Goal: Navigation & Orientation: Find specific page/section

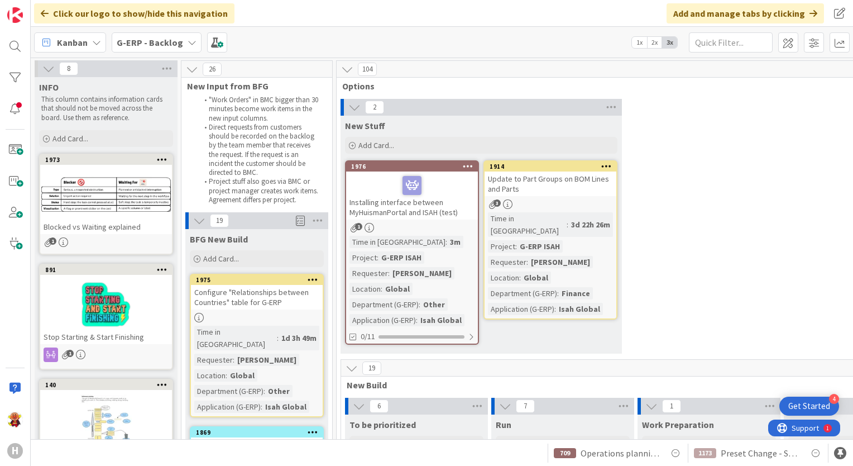
scroll to position [1563, 7]
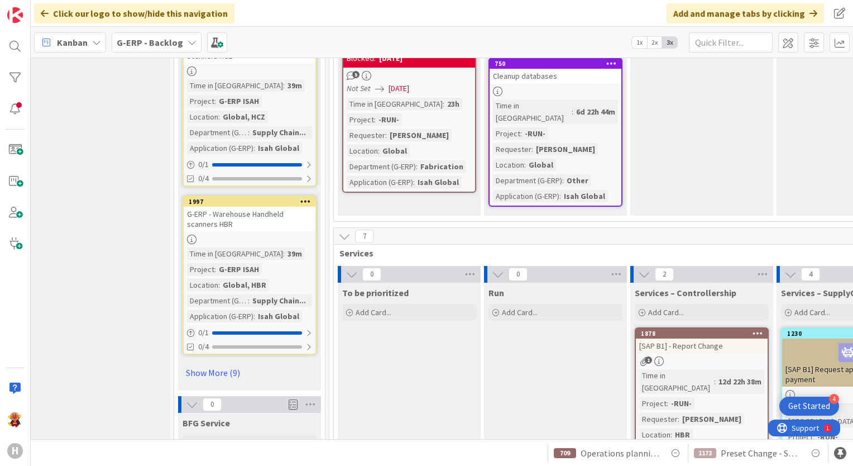
click at [129, 37] on b "G-ERP - Backlog" at bounding box center [150, 42] width 66 height 11
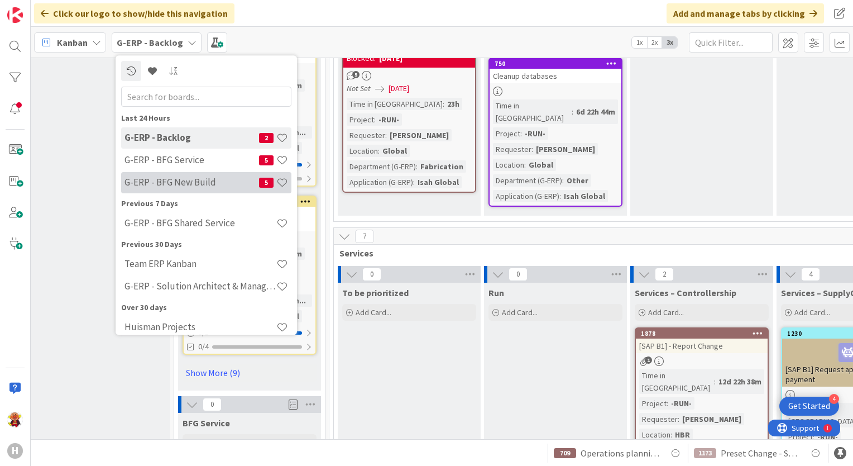
click at [162, 184] on h4 "G-ERP - BFG New Build" at bounding box center [191, 182] width 135 height 11
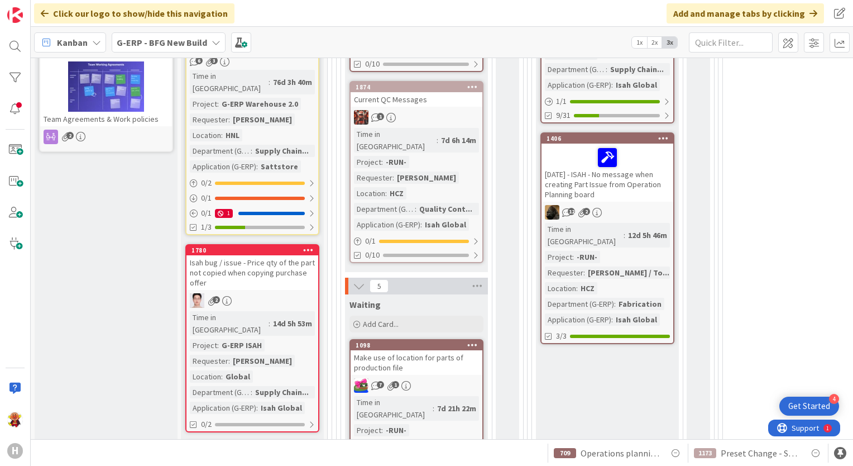
scroll to position [391, 0]
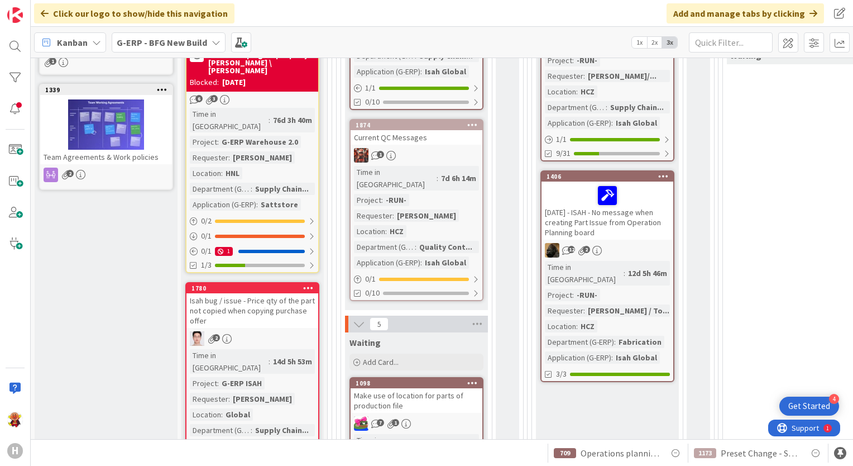
click at [255, 293] on div "Isah bug / issue - Price qty of the part not copied when copying purchase offer" at bounding box center [252, 310] width 132 height 35
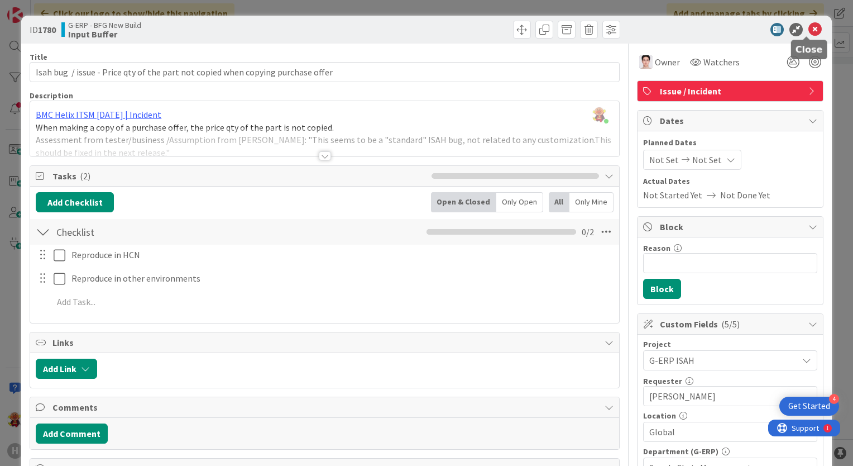
click at [808, 24] on icon at bounding box center [814, 29] width 13 height 13
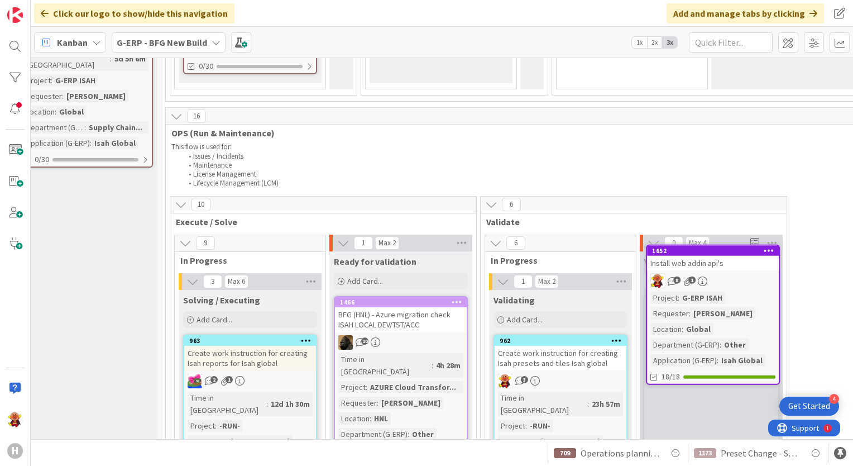
scroll to position [1632, 201]
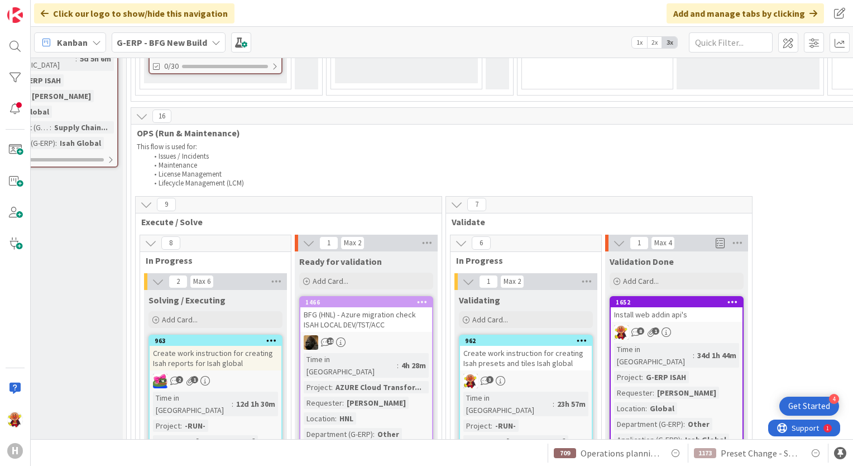
click at [694, 325] on div "8 1" at bounding box center [677, 332] width 132 height 15
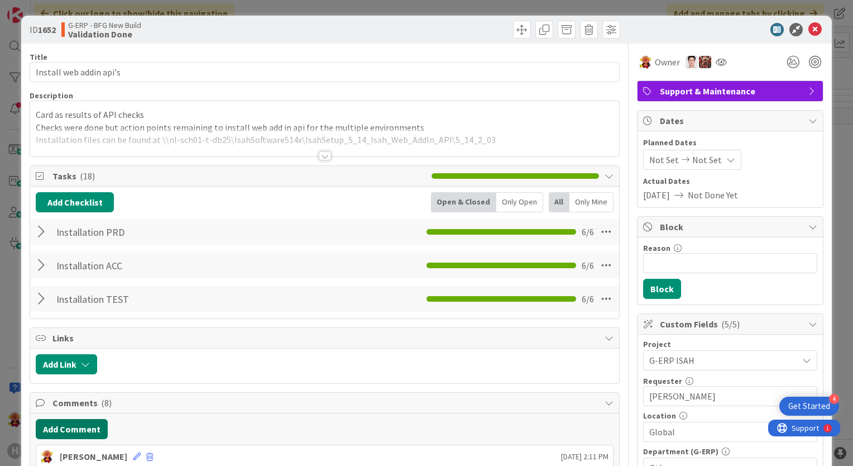
click at [68, 431] on button "Add Comment" at bounding box center [72, 429] width 72 height 20
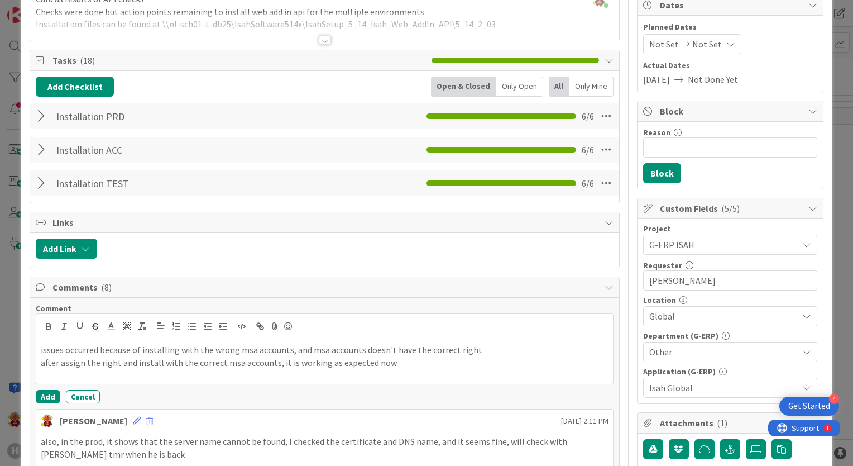
scroll to position [127, 0]
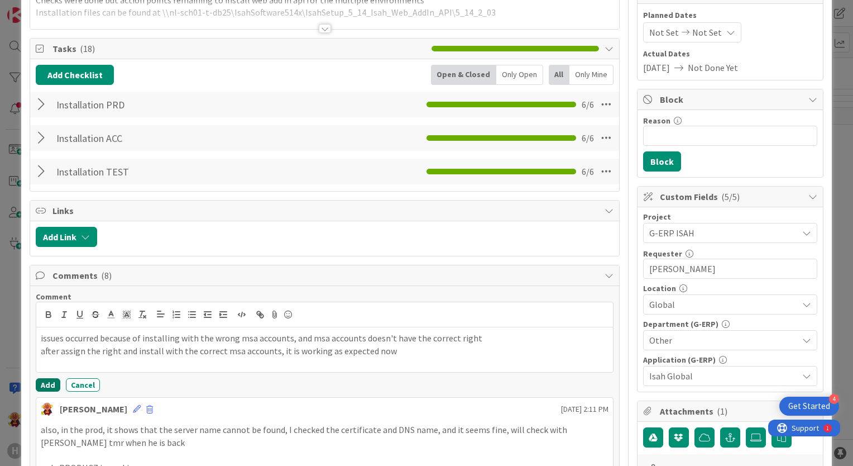
click at [50, 380] on button "Add" at bounding box center [48, 384] width 25 height 13
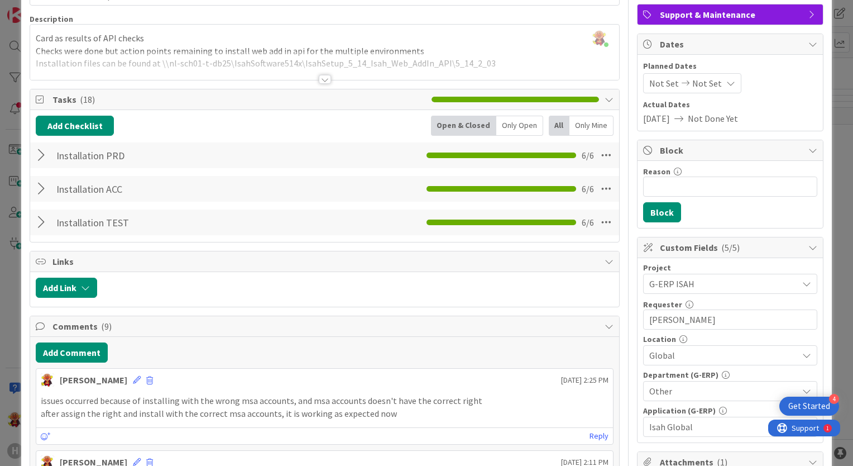
scroll to position [0, 0]
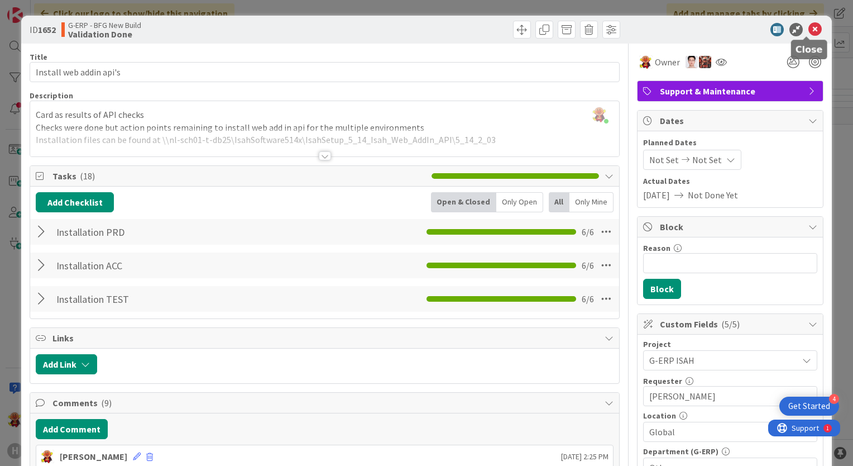
click at [808, 30] on icon at bounding box center [814, 29] width 13 height 13
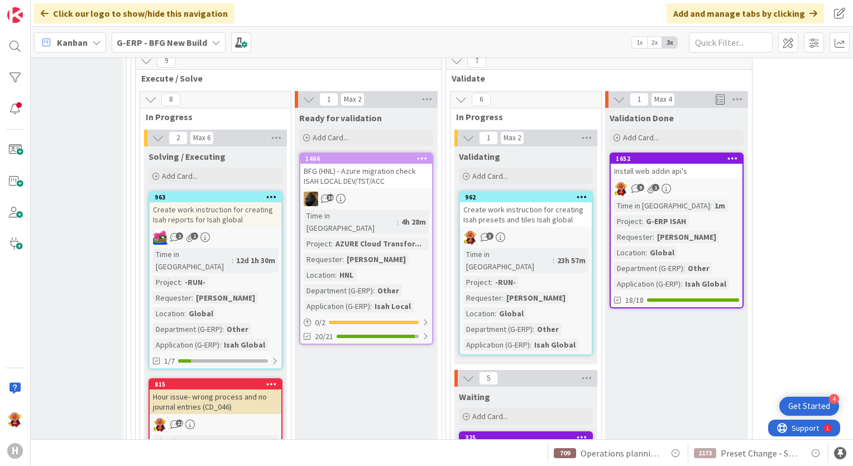
scroll to position [1800, 201]
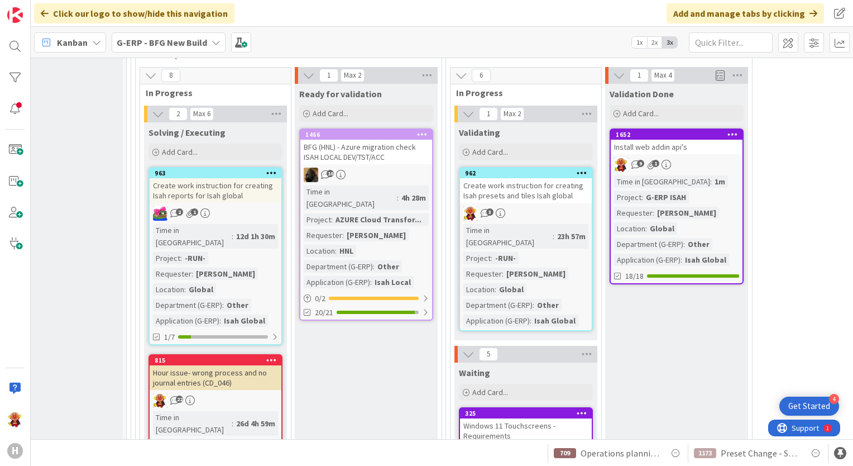
click at [275, 393] on div "22" at bounding box center [216, 400] width 132 height 15
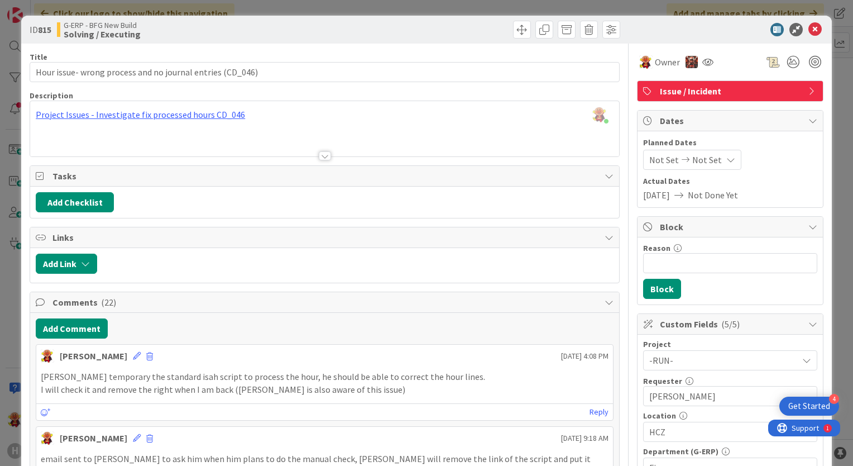
click at [434, 6] on div "ID 815 G-ERP - BFG New Build Solving / Executing Title 57 / 128 Hour issue- wro…" at bounding box center [426, 233] width 853 height 466
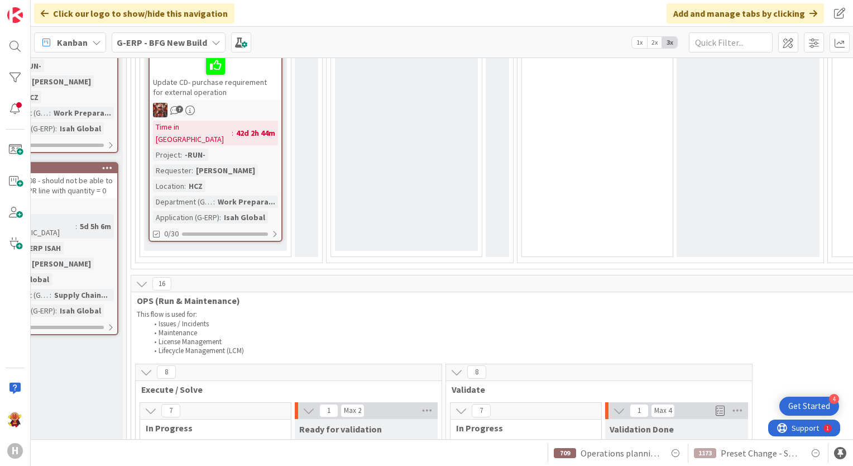
scroll to position [1688, 201]
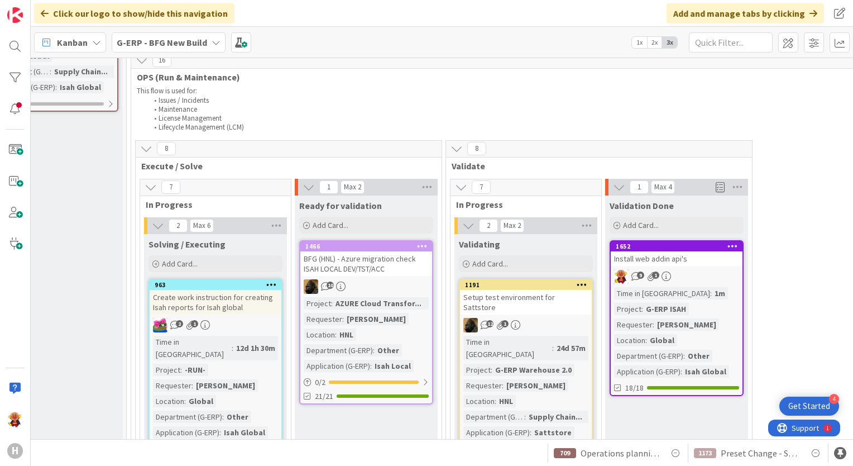
click at [251, 318] on div "2 1" at bounding box center [216, 325] width 132 height 15
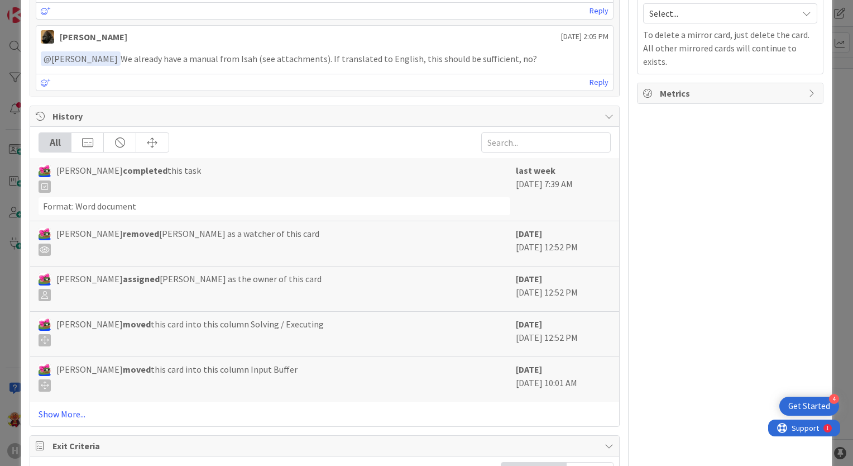
scroll to position [781, 0]
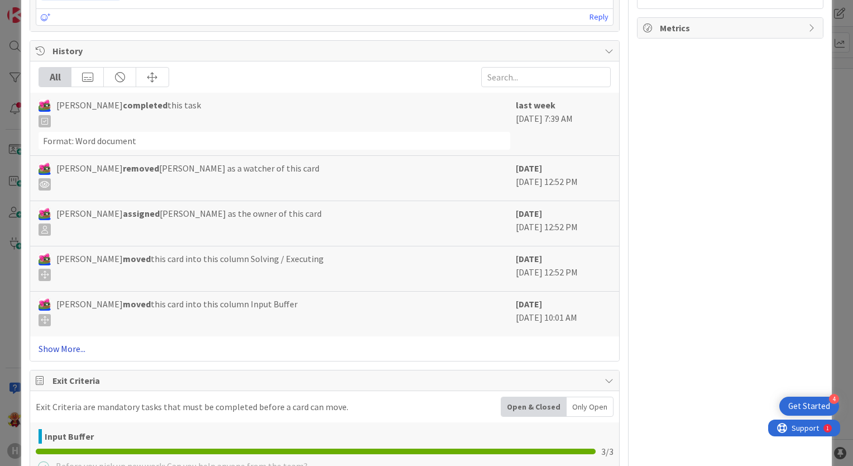
click at [83, 343] on link "Show More..." at bounding box center [325, 348] width 572 height 13
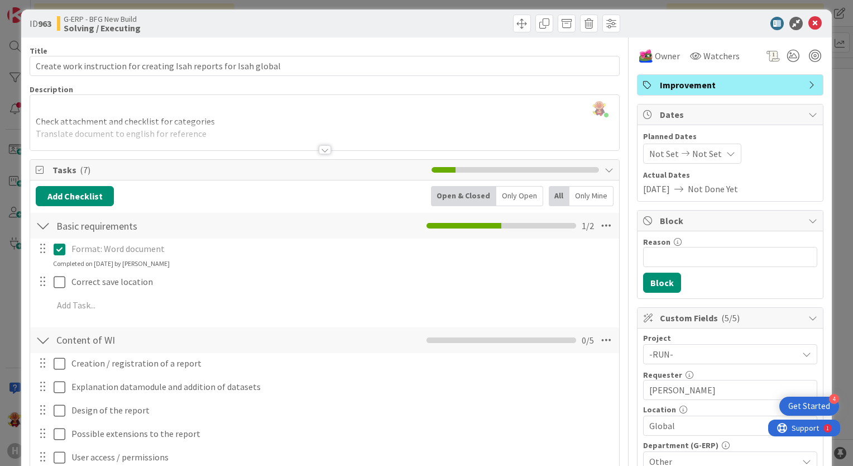
scroll to position [0, 0]
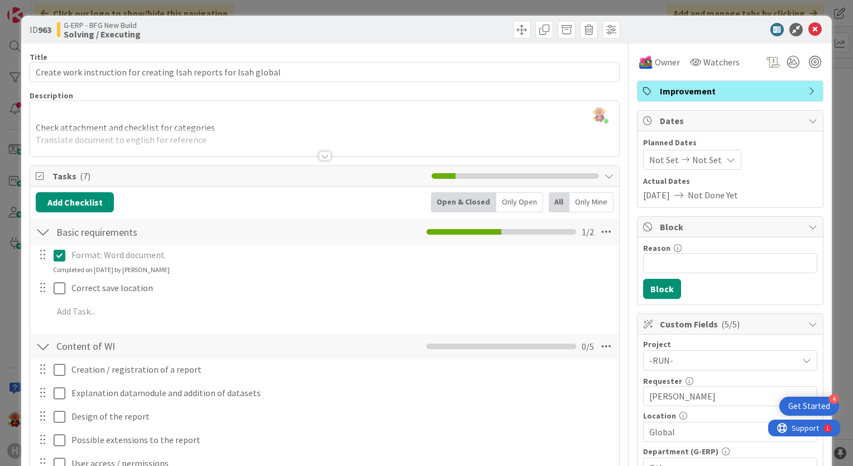
click at [319, 159] on div at bounding box center [325, 155] width 12 height 9
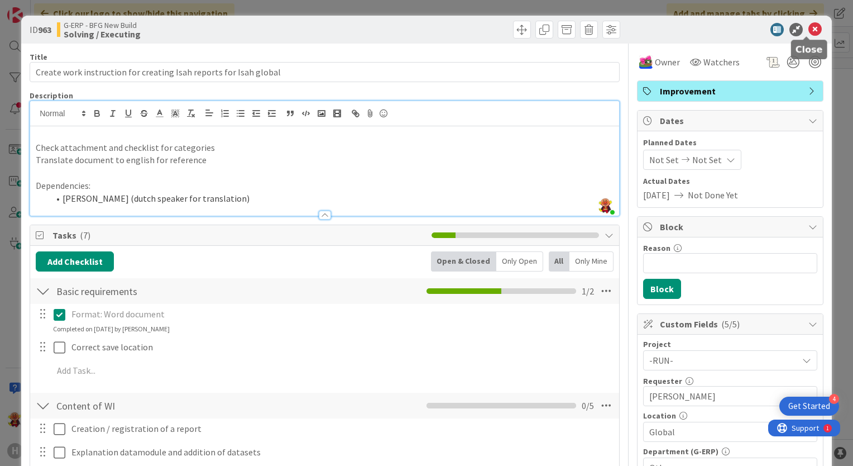
click at [812, 30] on icon at bounding box center [814, 29] width 13 height 13
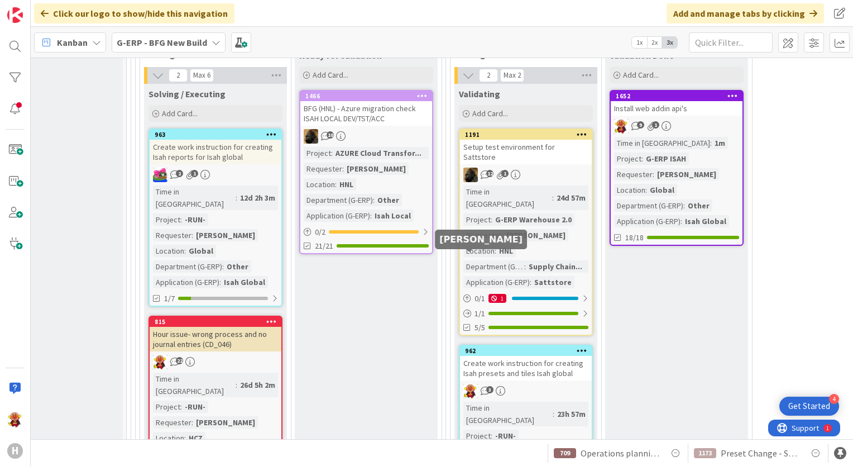
scroll to position [1856, 201]
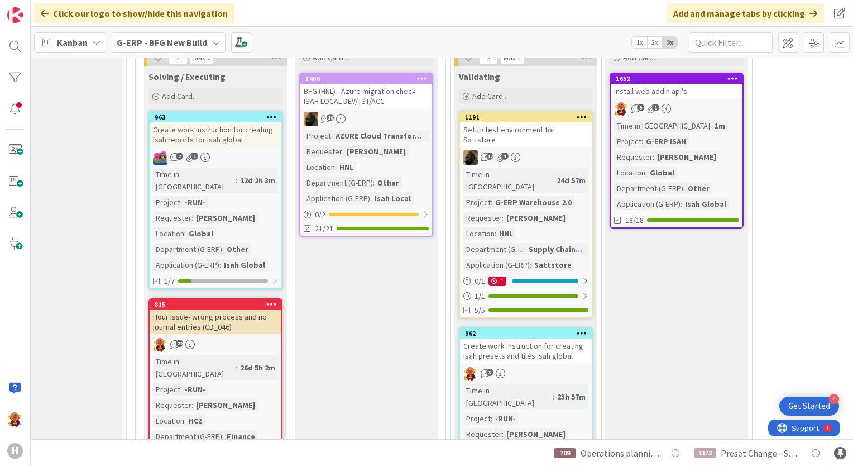
click at [574, 366] on div "3" at bounding box center [526, 373] width 132 height 15
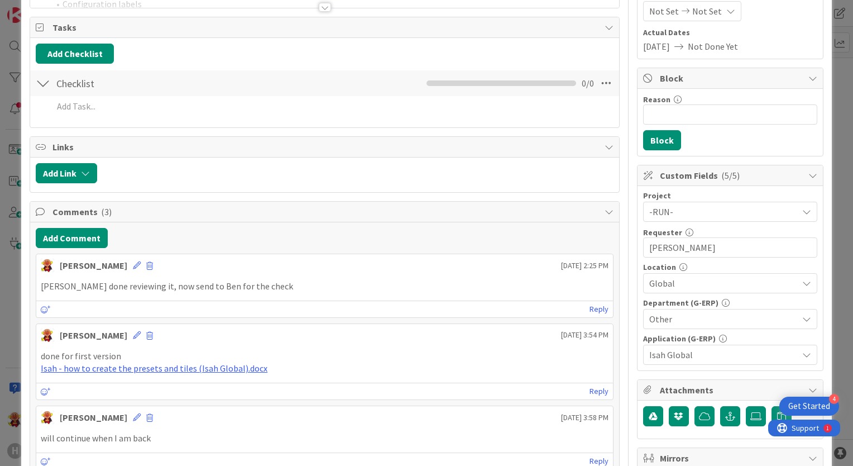
scroll to position [167, 0]
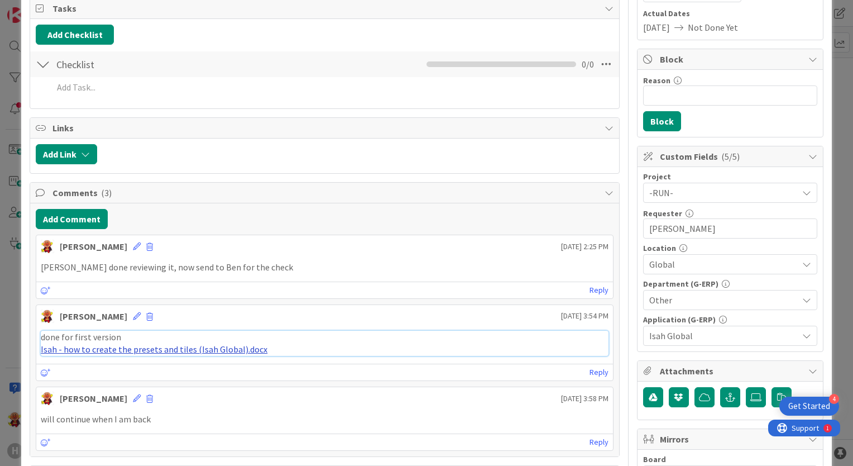
click at [197, 347] on link "Isah - how to create the presets and tiles (Isah Global).docx" at bounding box center [154, 348] width 227 height 11
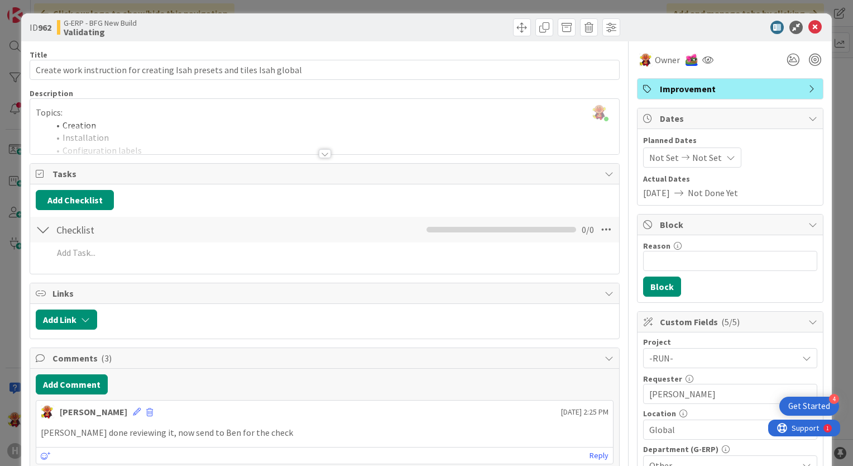
scroll to position [0, 0]
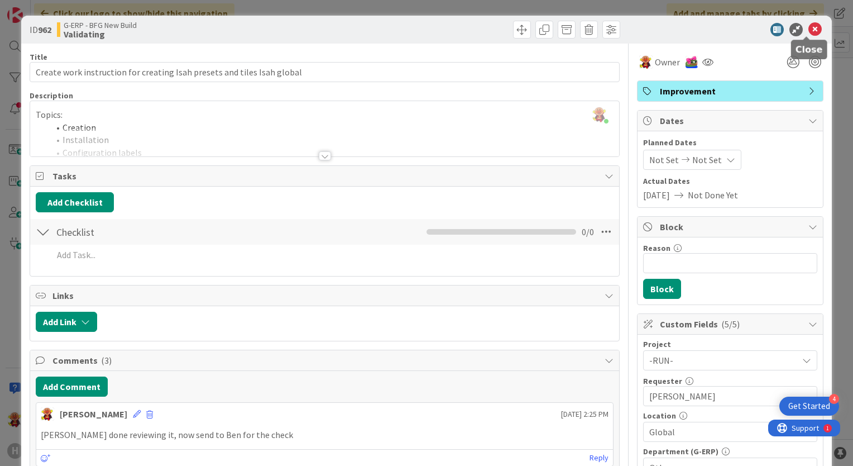
click at [808, 26] on icon at bounding box center [814, 29] width 13 height 13
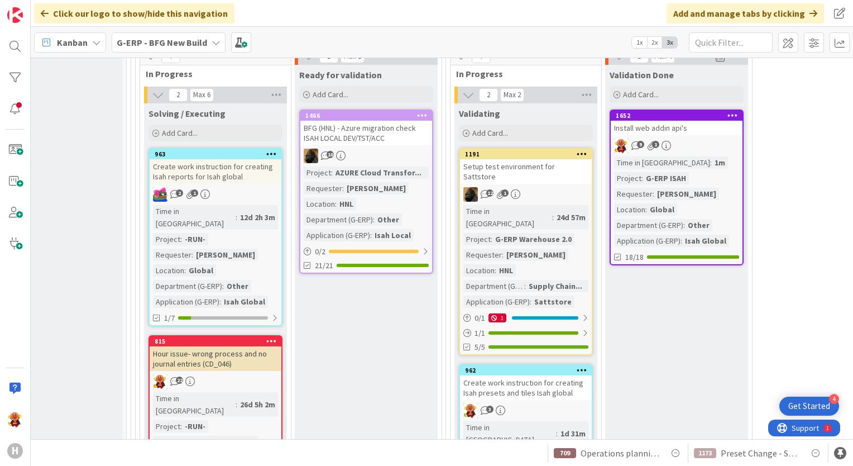
scroll to position [1800, 201]
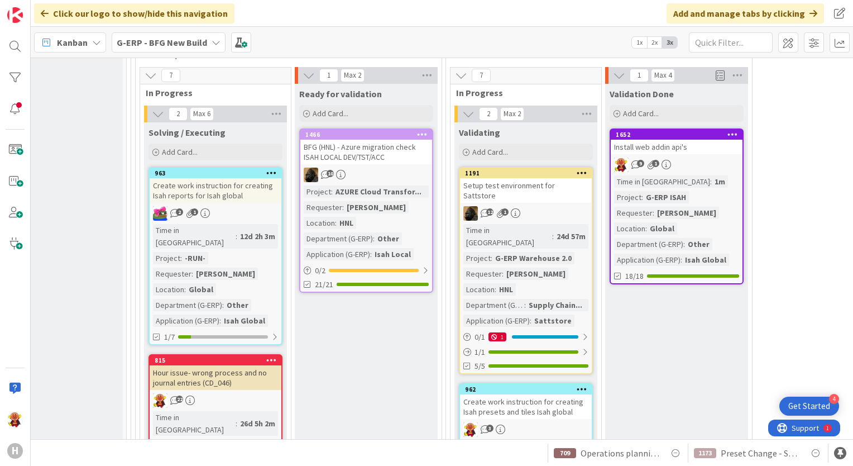
click at [137, 44] on b "G-ERP - BFG New Build" at bounding box center [162, 42] width 90 height 11
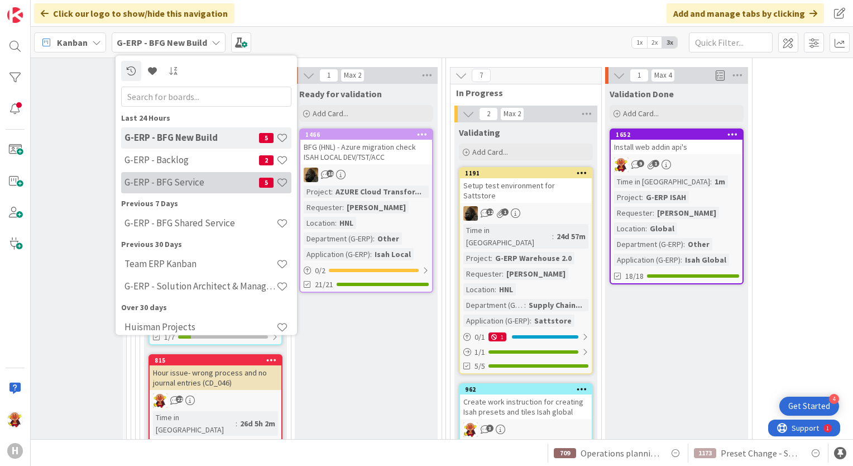
click at [188, 172] on div "G-ERP - BFG Service 5" at bounding box center [206, 182] width 170 height 21
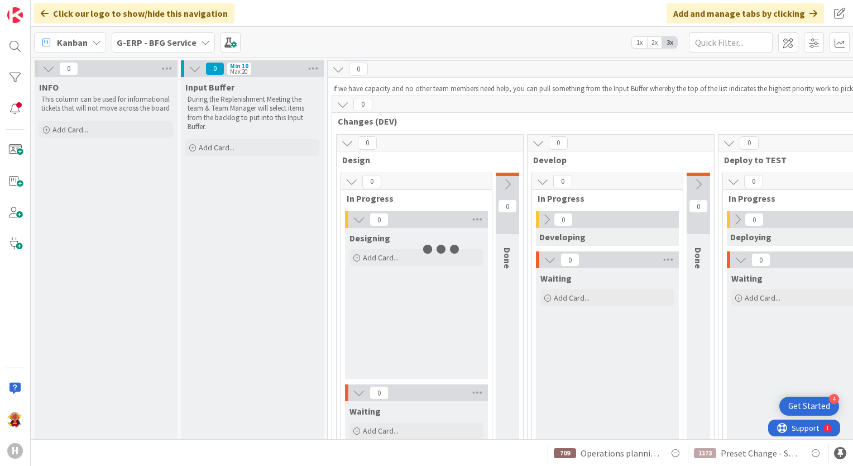
click at [167, 51] on div "G-ERP - BFG Service" at bounding box center [163, 42] width 103 height 20
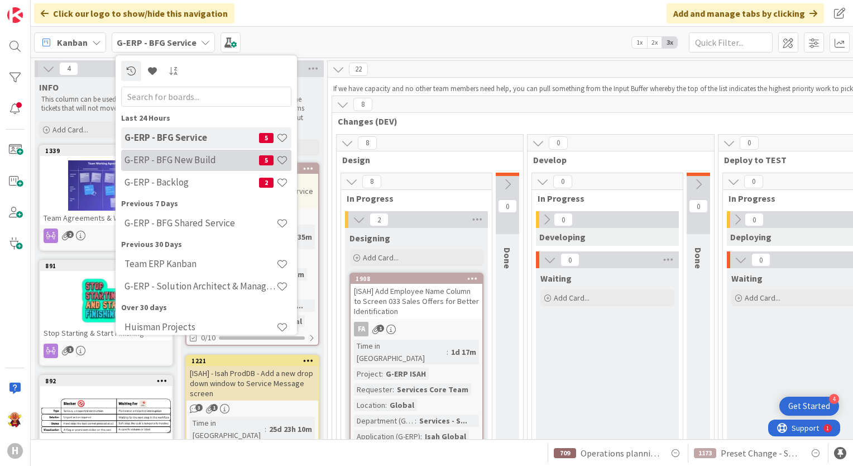
click at [181, 157] on h4 "G-ERP - BFG New Build" at bounding box center [191, 160] width 135 height 11
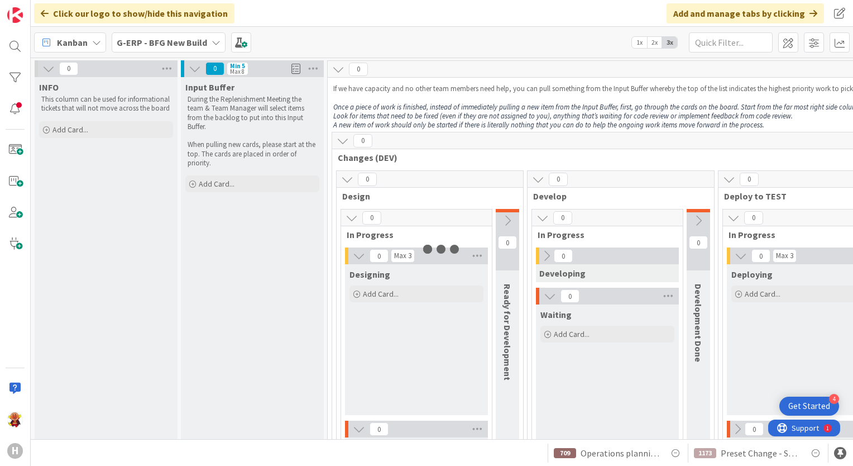
click at [171, 51] on div "G-ERP - BFG New Build" at bounding box center [169, 42] width 114 height 20
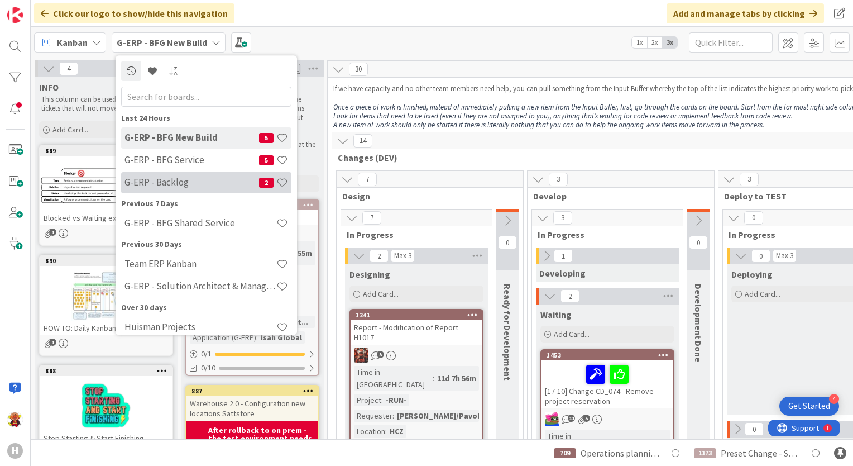
click at [157, 178] on h4 "G-ERP - Backlog" at bounding box center [191, 182] width 135 height 11
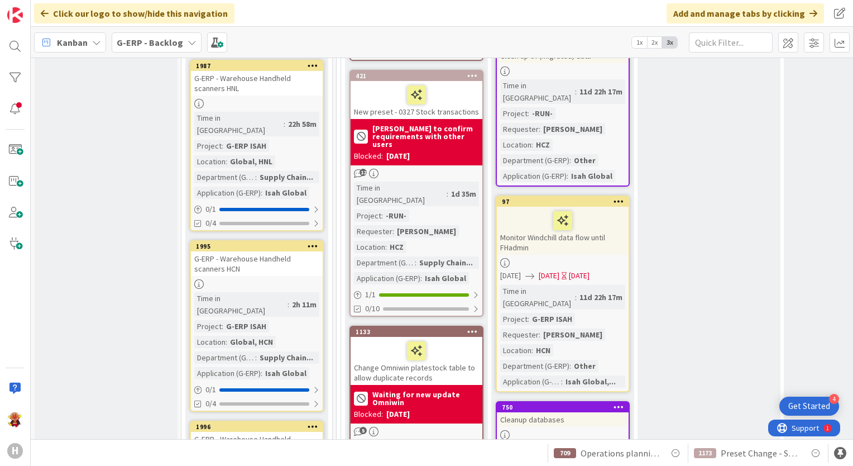
scroll to position [1284, 0]
